Goal: Task Accomplishment & Management: Use online tool/utility

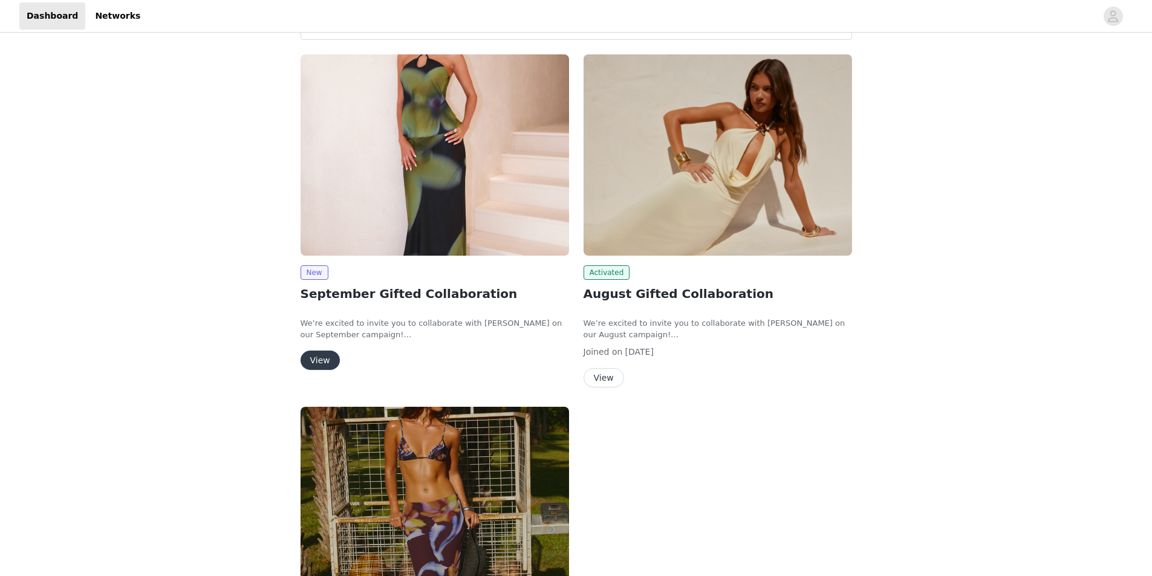
scroll to position [181, 0]
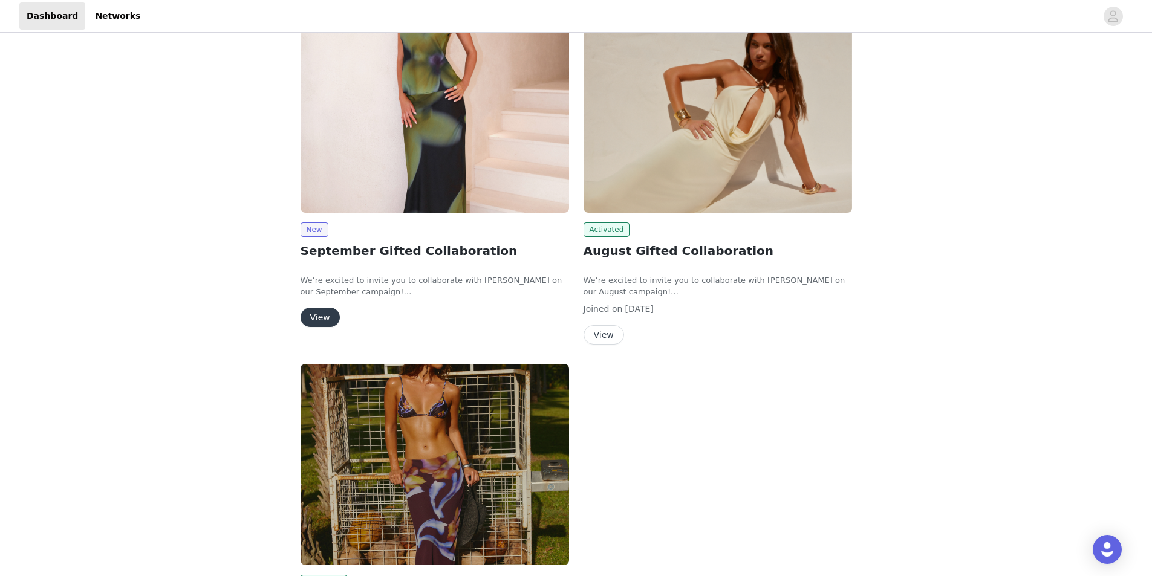
click at [313, 324] on button "View" at bounding box center [320, 317] width 39 height 19
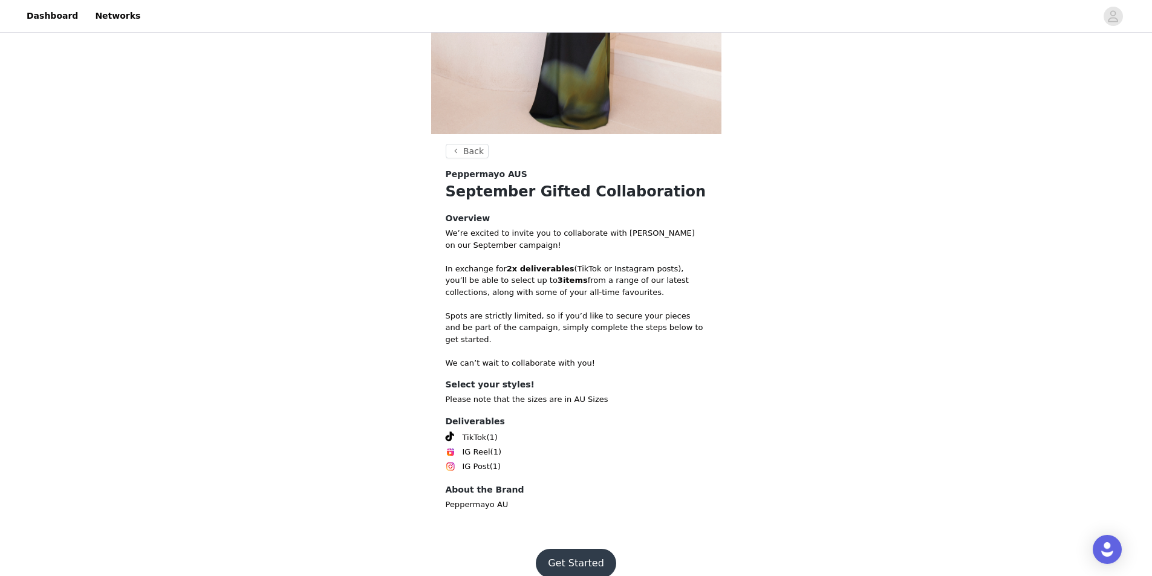
scroll to position [269, 0]
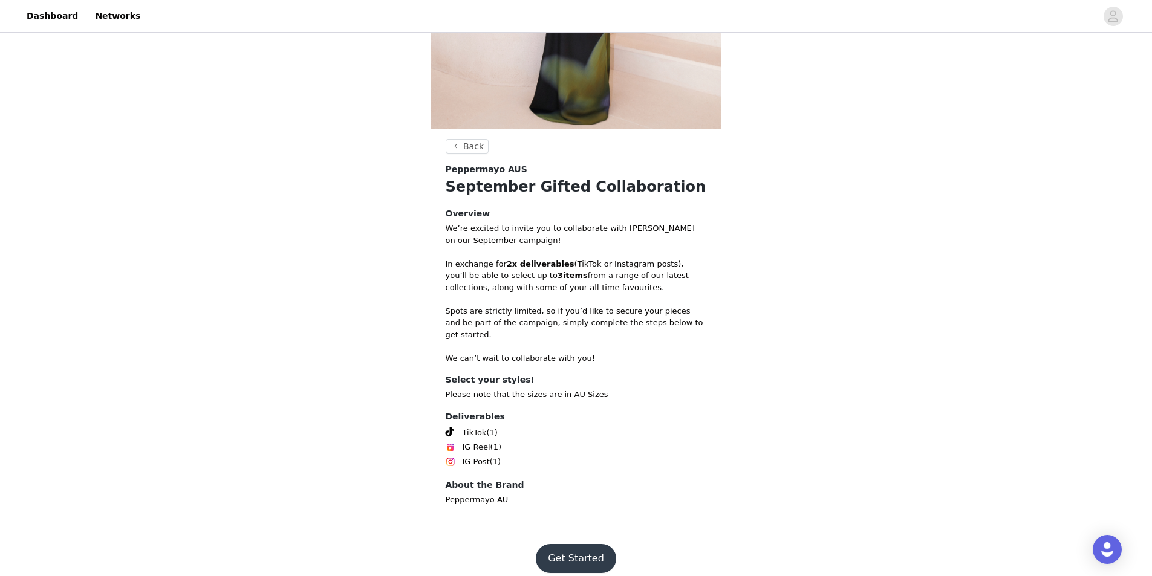
click at [579, 547] on button "Get Started" at bounding box center [576, 558] width 80 height 29
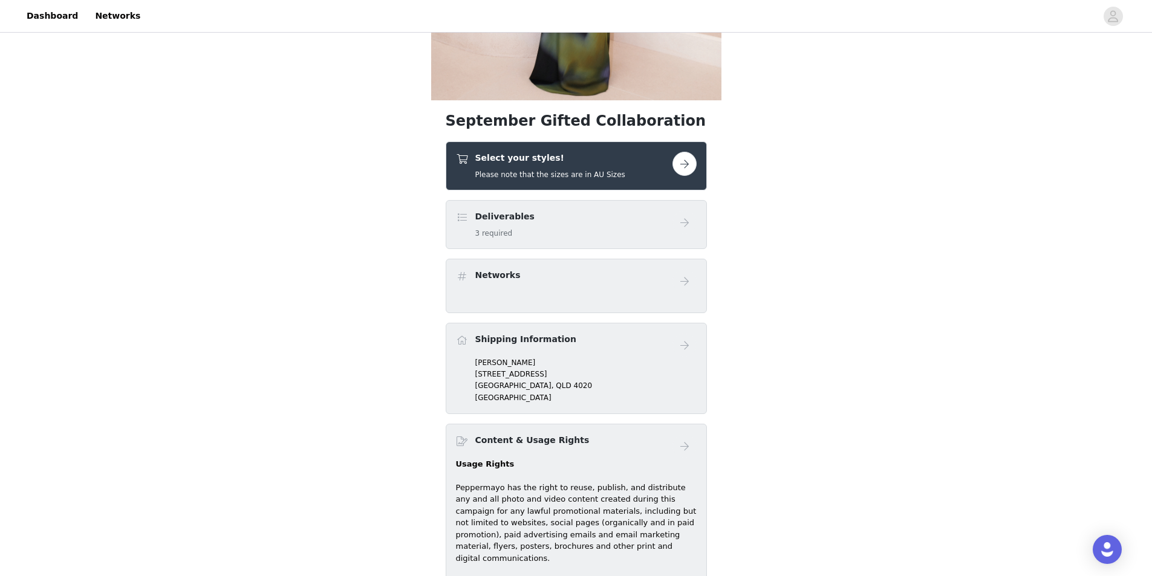
scroll to position [302, 0]
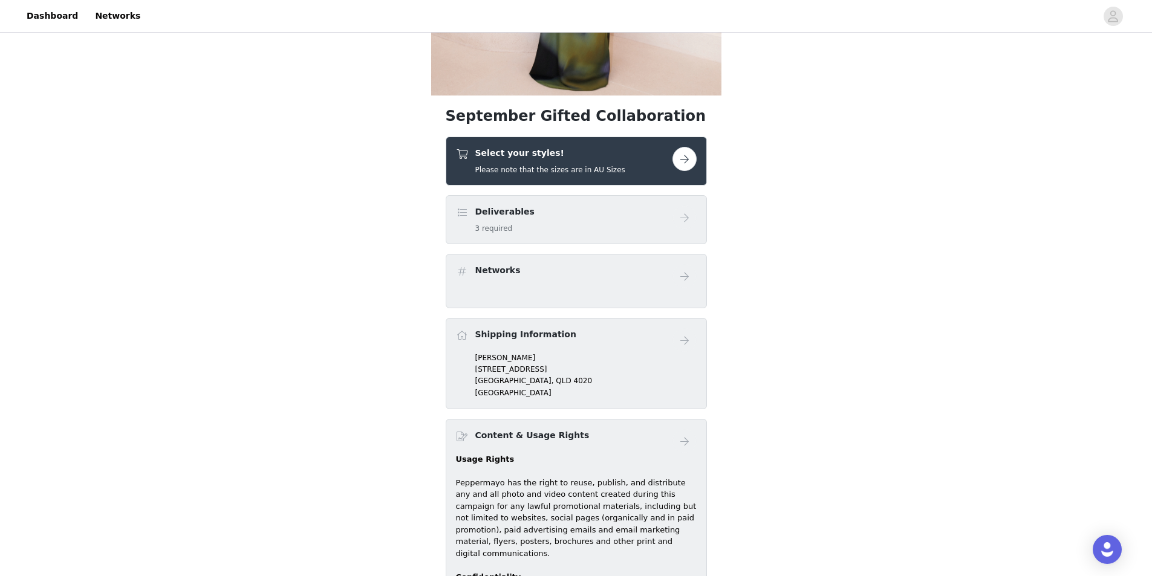
click at [688, 161] on button "button" at bounding box center [685, 159] width 24 height 24
